Goal: Task Accomplishment & Management: Complete application form

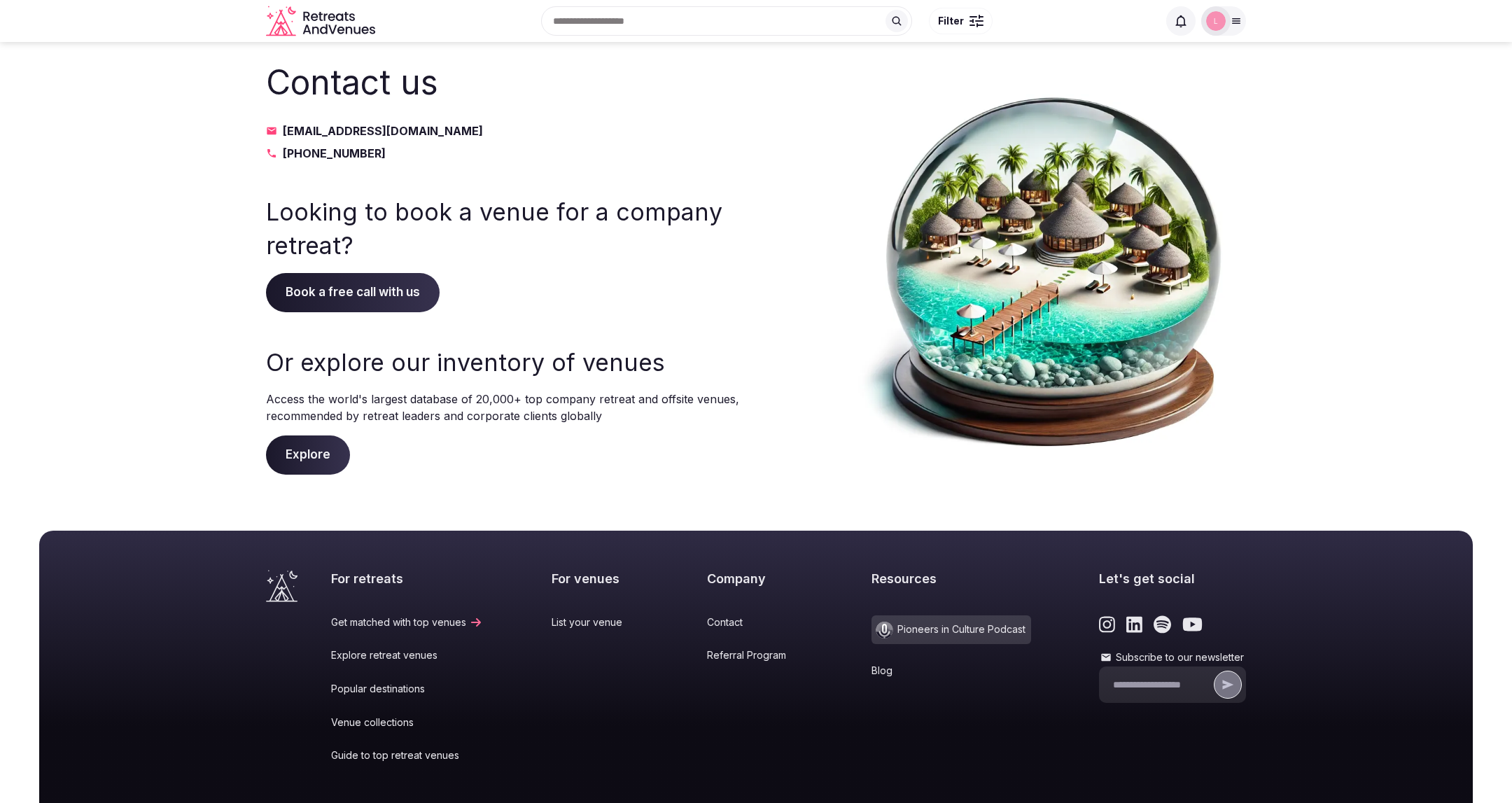
click at [332, 27] on icon "Retreats and Venues company logo" at bounding box center [333, 30] width 8 height 9
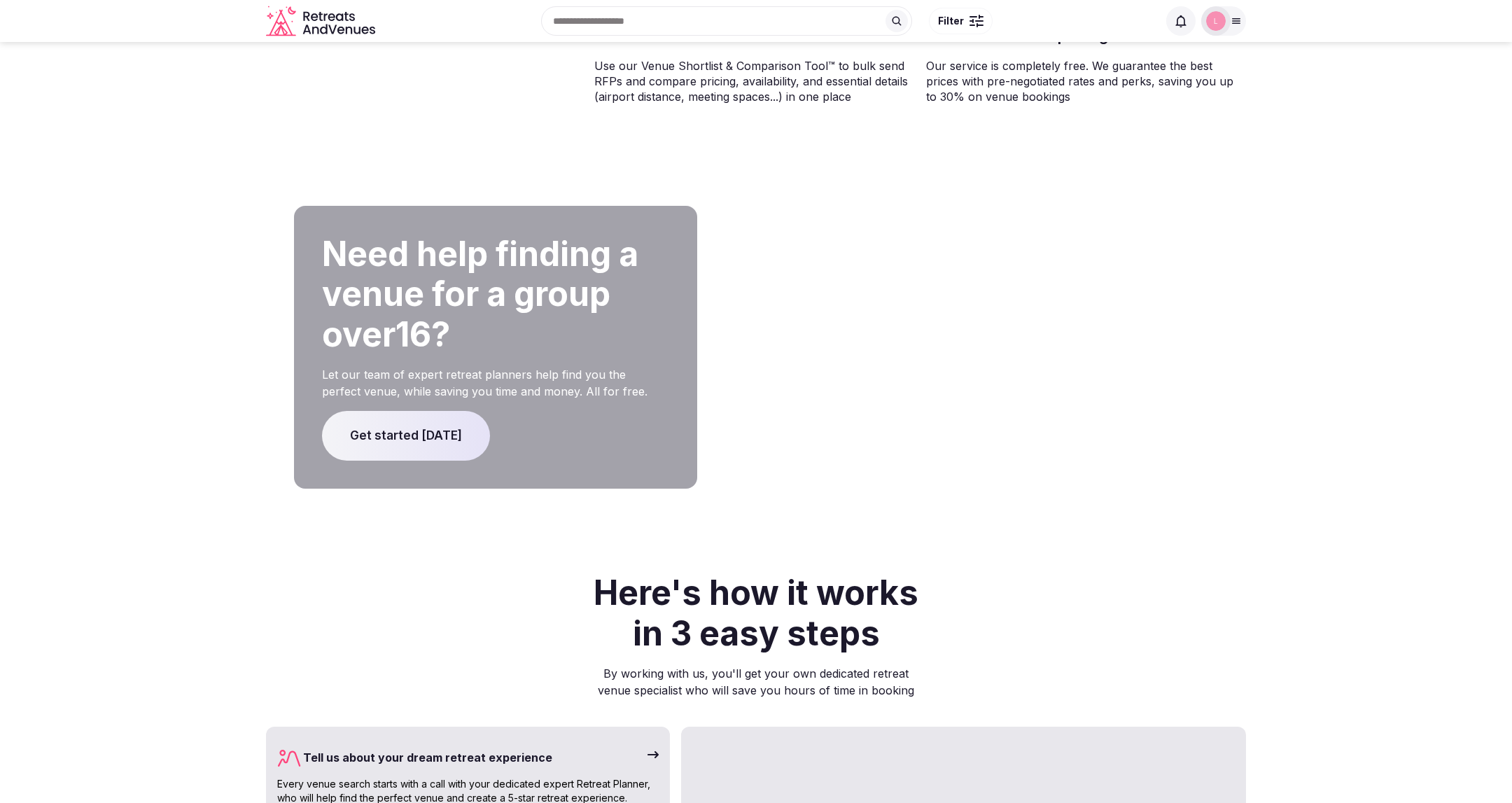
scroll to position [2888, 0]
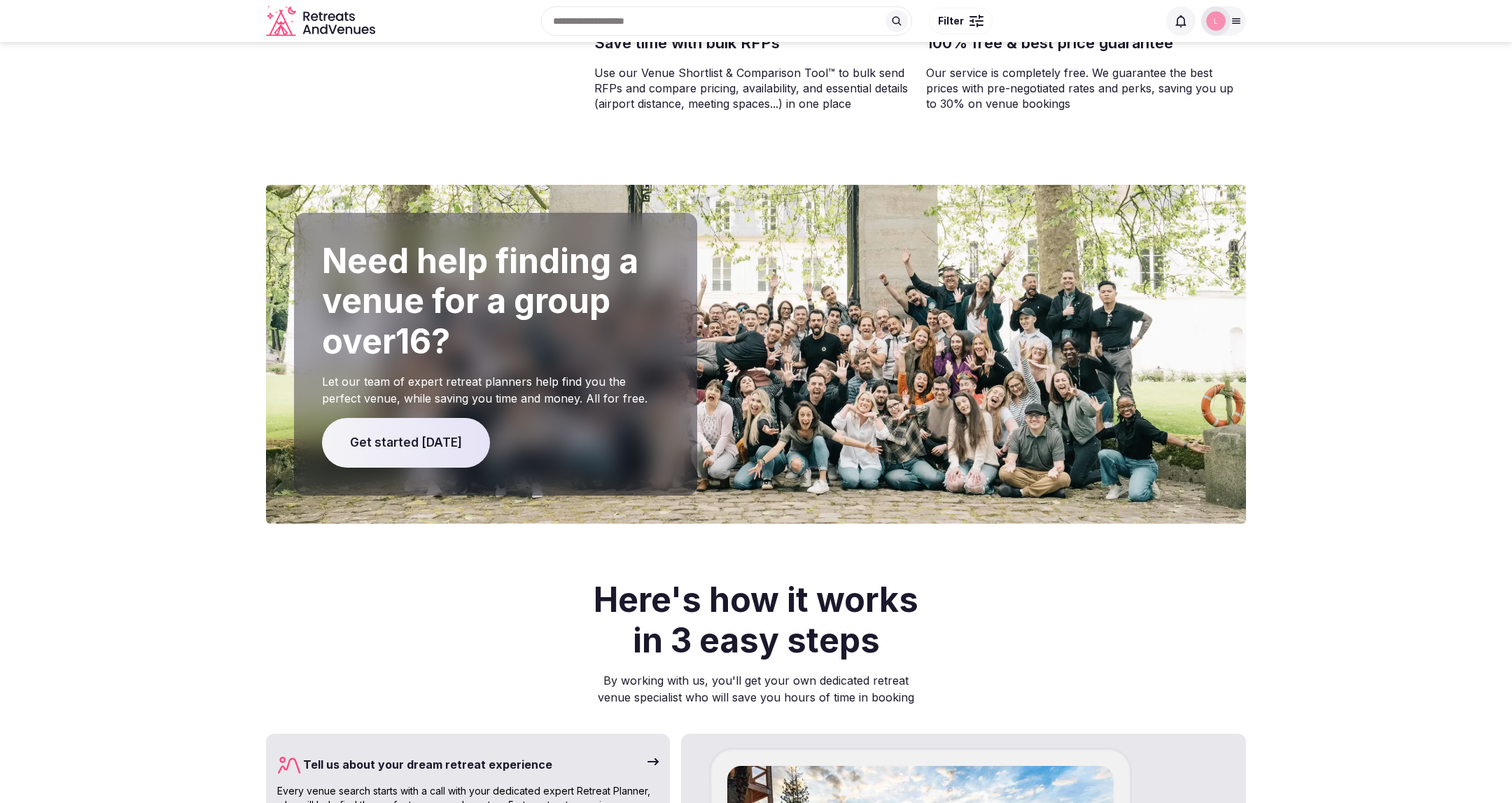
click at [401, 419] on span "Get started [DATE]" at bounding box center [406, 443] width 168 height 50
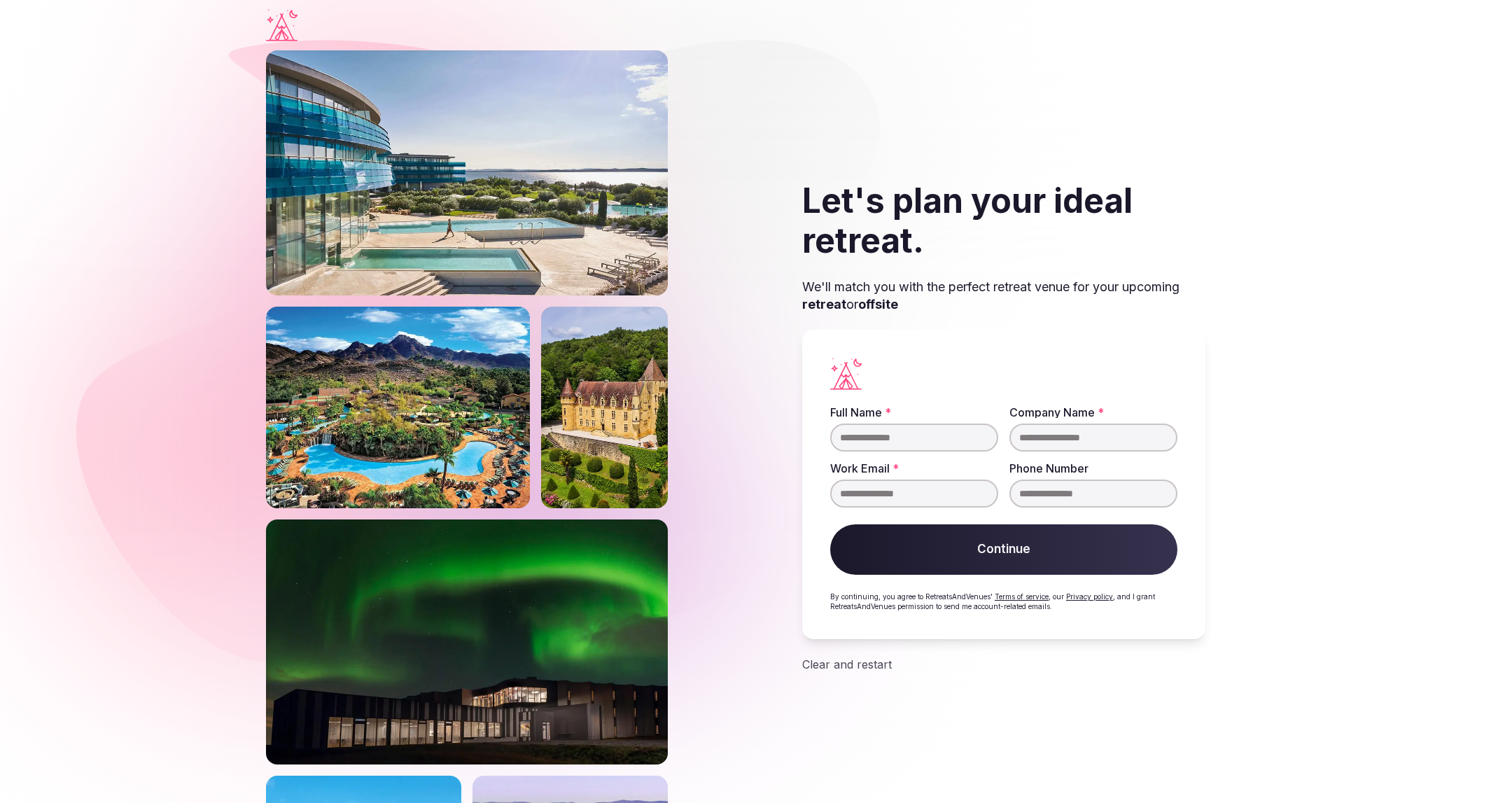
click at [860, 437] on input "Full Name *" at bounding box center [914, 437] width 168 height 28
type input "****"
click at [1044, 443] on input "Company Name *" at bounding box center [1093, 437] width 168 height 28
type input "****"
click at [893, 490] on input "Work Email *" at bounding box center [914, 493] width 168 height 28
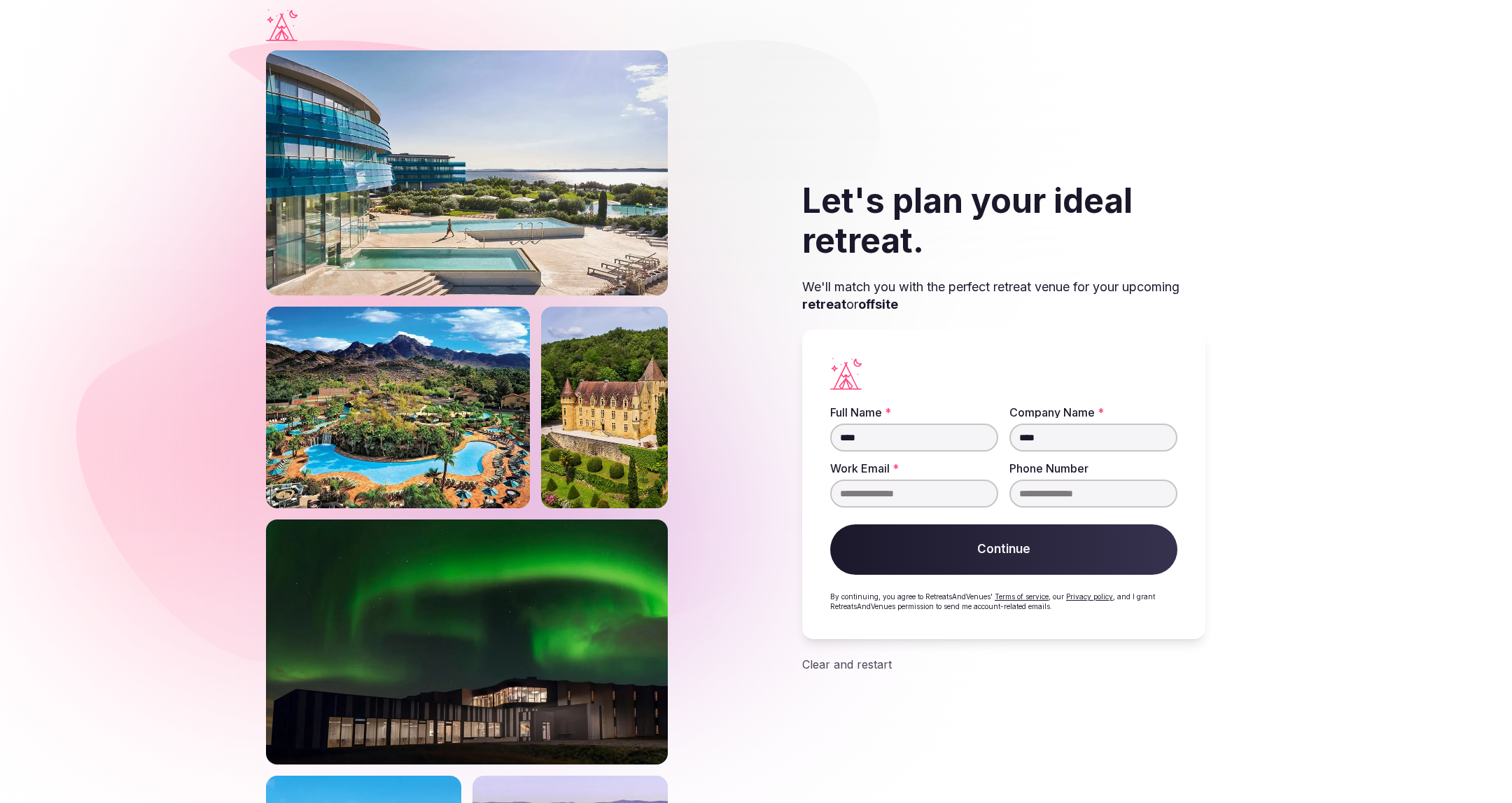
type input "**********"
click at [953, 560] on button "Continue" at bounding box center [1003, 550] width 347 height 50
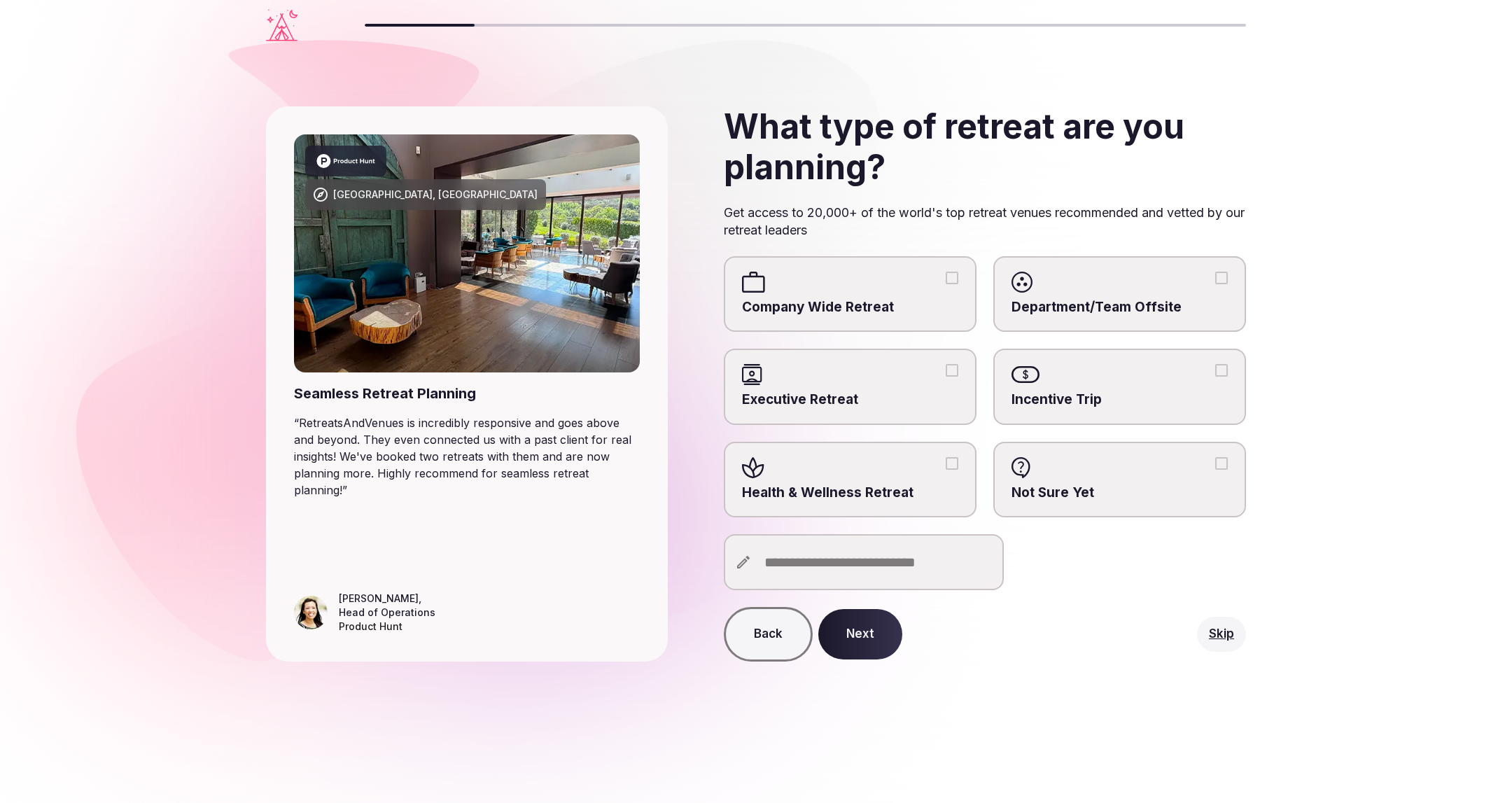
click at [1076, 479] on label "Not Sure Yet" at bounding box center [1119, 480] width 253 height 76
click at [1215, 470] on button "Not Sure Yet" at bounding box center [1221, 463] width 13 height 13
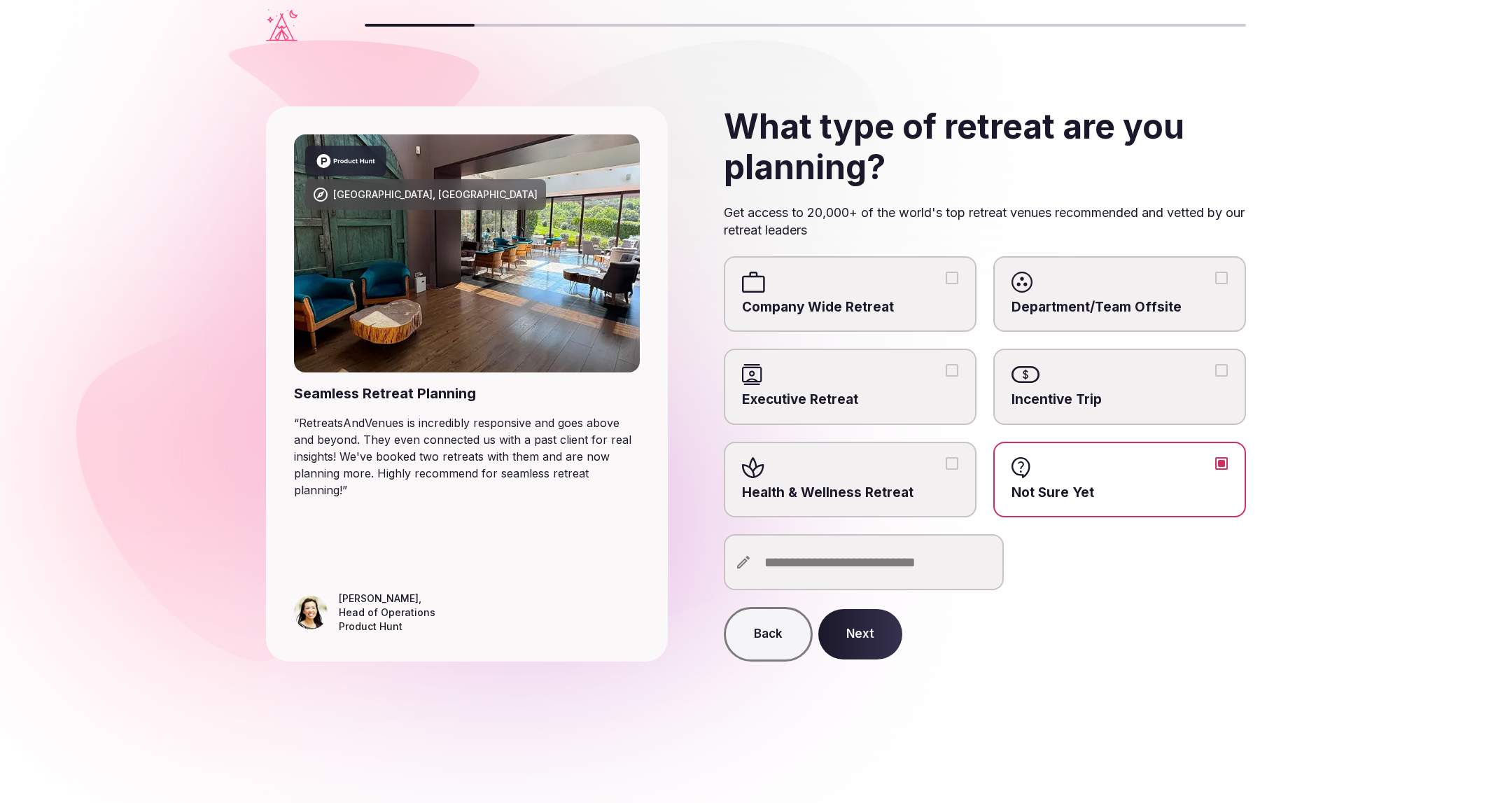
click at [918, 466] on div at bounding box center [849, 468] width 216 height 21
click at [945, 466] on button "Health & Wellness Retreat" at bounding box center [951, 463] width 13 height 13
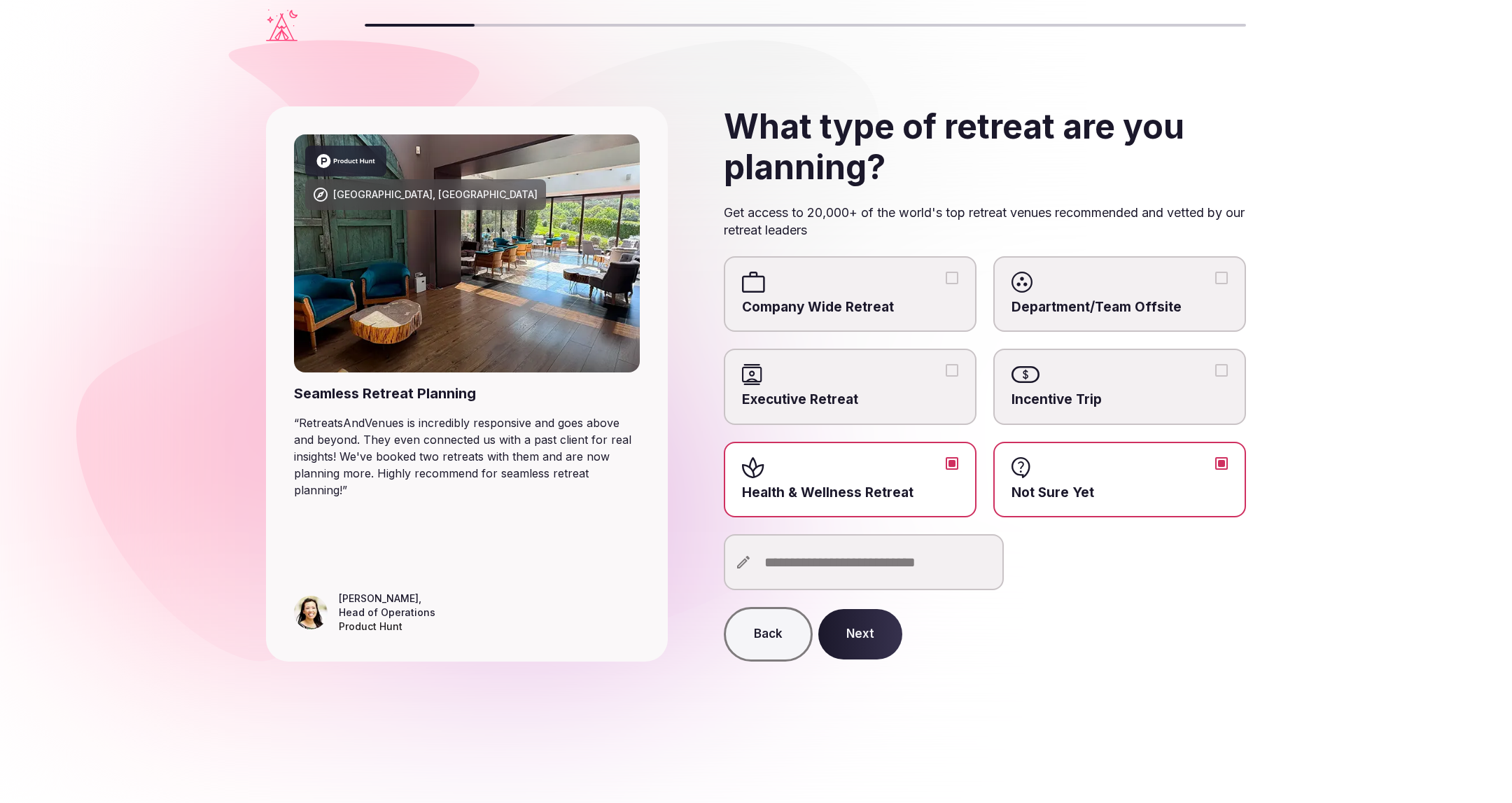
click at [887, 382] on div at bounding box center [849, 375] width 216 height 21
click at [945, 377] on button "Executive Retreat" at bounding box center [951, 370] width 13 height 13
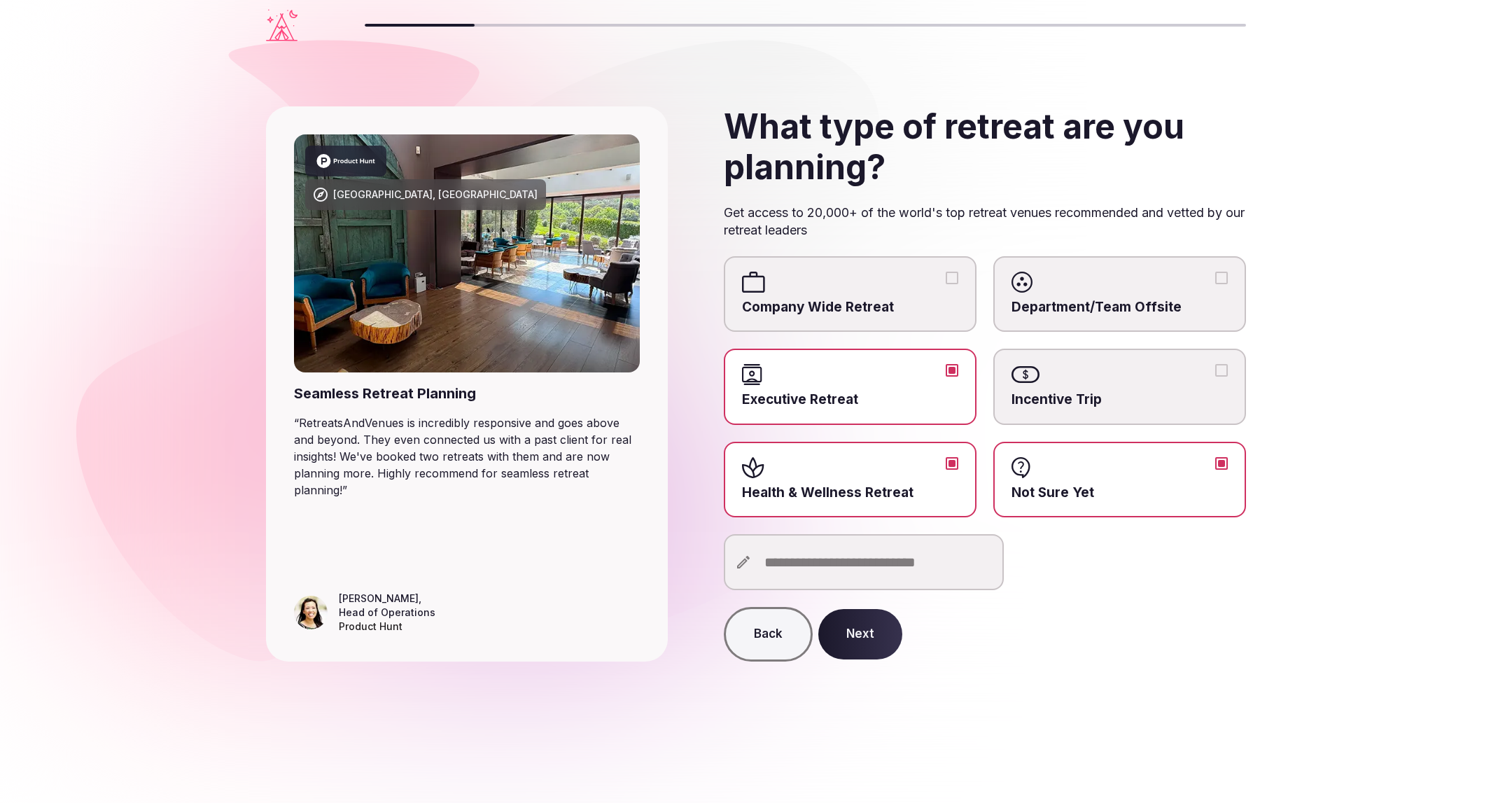
click at [1044, 406] on span "Incentive Trip" at bounding box center [1119, 400] width 216 height 19
click at [1215, 377] on button "Incentive Trip" at bounding box center [1221, 370] width 13 height 13
click at [1080, 303] on span "Department/Team Offsite" at bounding box center [1119, 308] width 216 height 19
click at [1215, 284] on button "Department/Team Offsite" at bounding box center [1221, 278] width 13 height 13
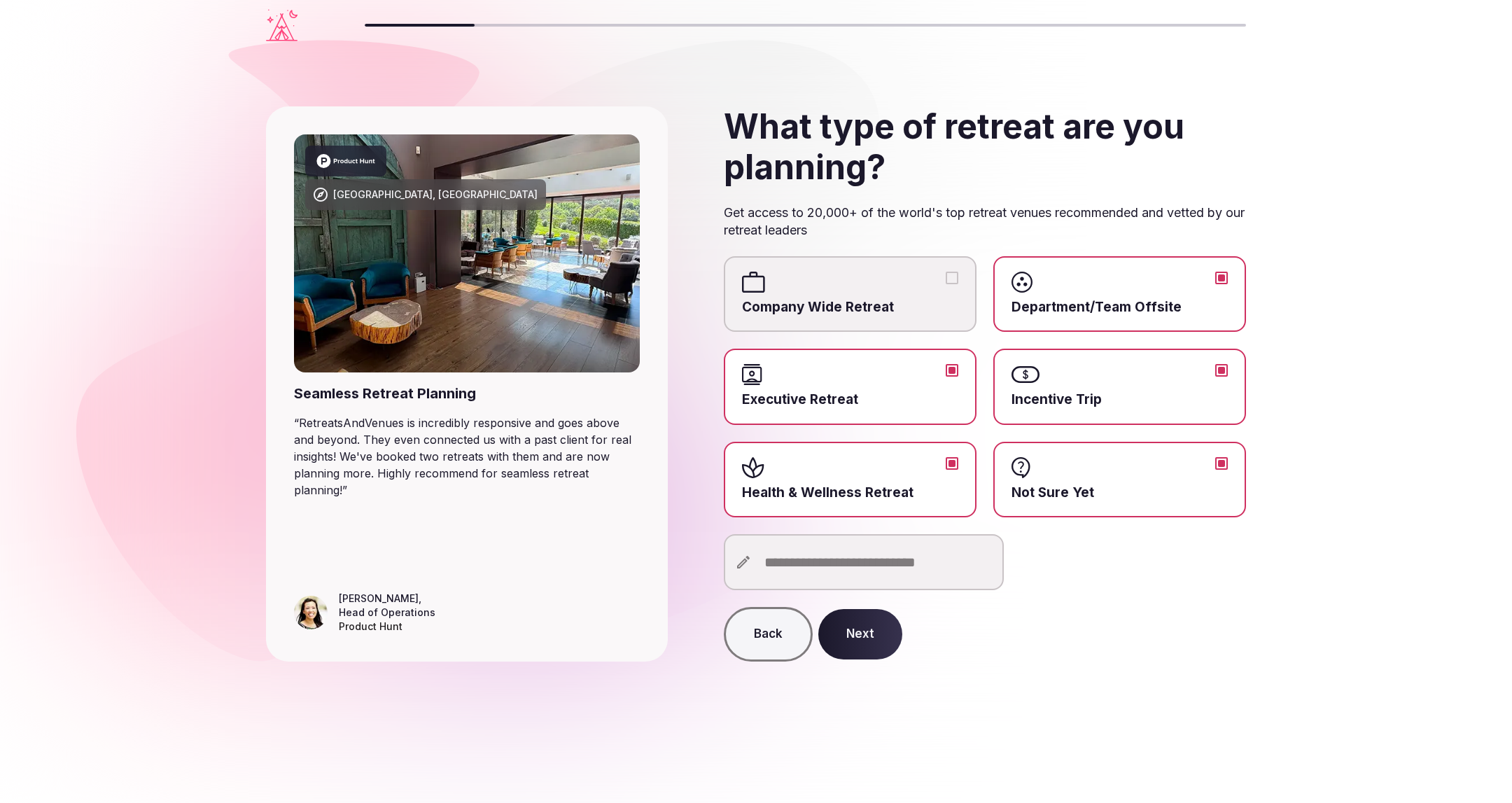
click at [869, 298] on span "Company Wide Retreat" at bounding box center [849, 308] width 216 height 19
click at [945, 284] on button "Company Wide Retreat" at bounding box center [951, 278] width 13 height 13
